Goal: Task Accomplishment & Management: Manage account settings

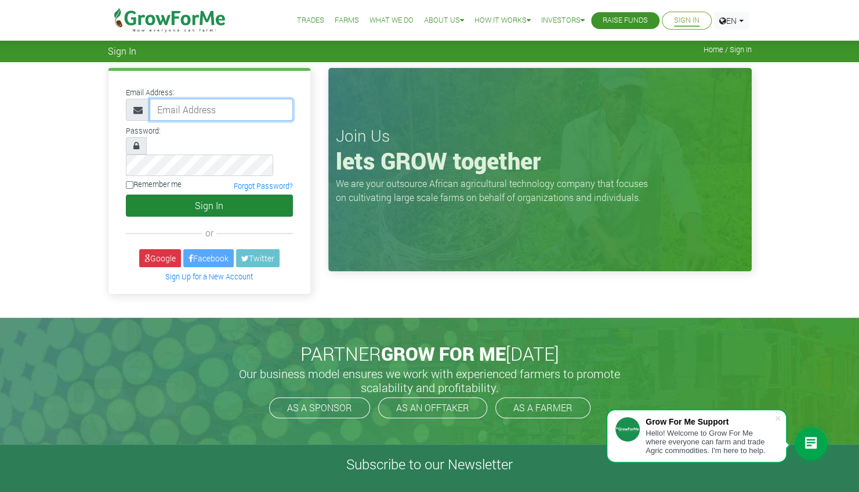
type input "[PERSON_NAME][EMAIL_ADDRESS][DOMAIN_NAME]"
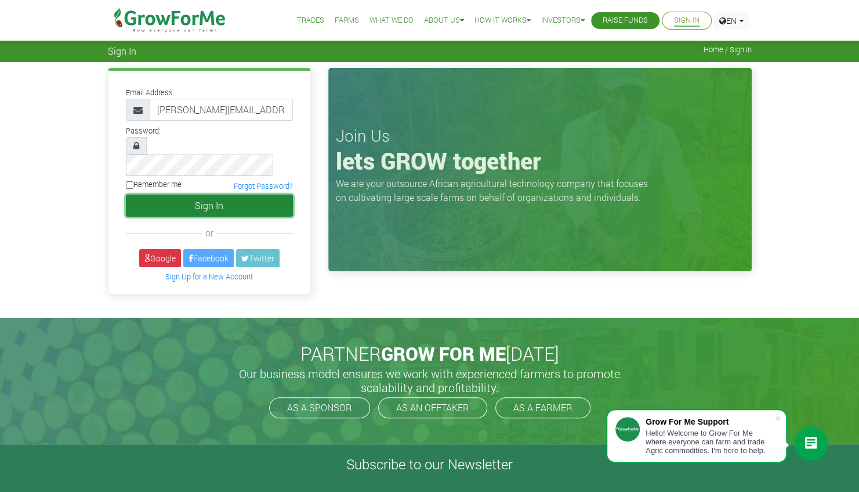
click at [167, 194] on button "Sign In" at bounding box center [209, 205] width 167 height 22
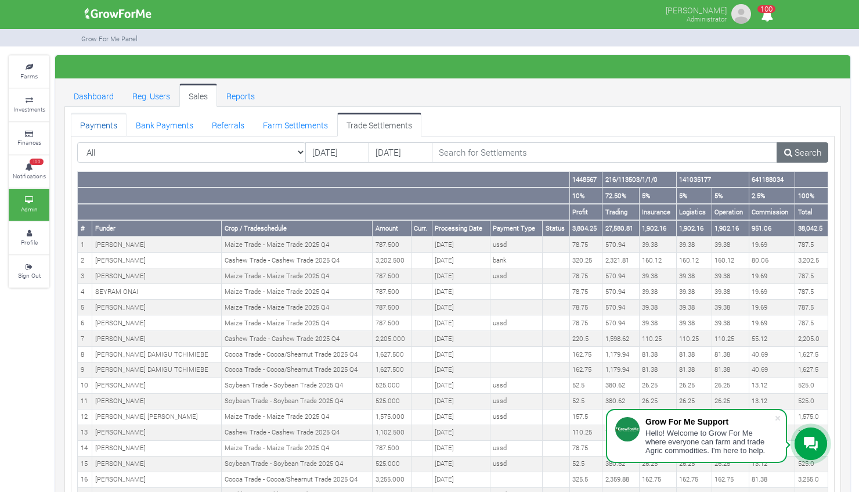
click at [104, 119] on link "Payments" at bounding box center [99, 124] width 56 height 23
